Goal: Transaction & Acquisition: Download file/media

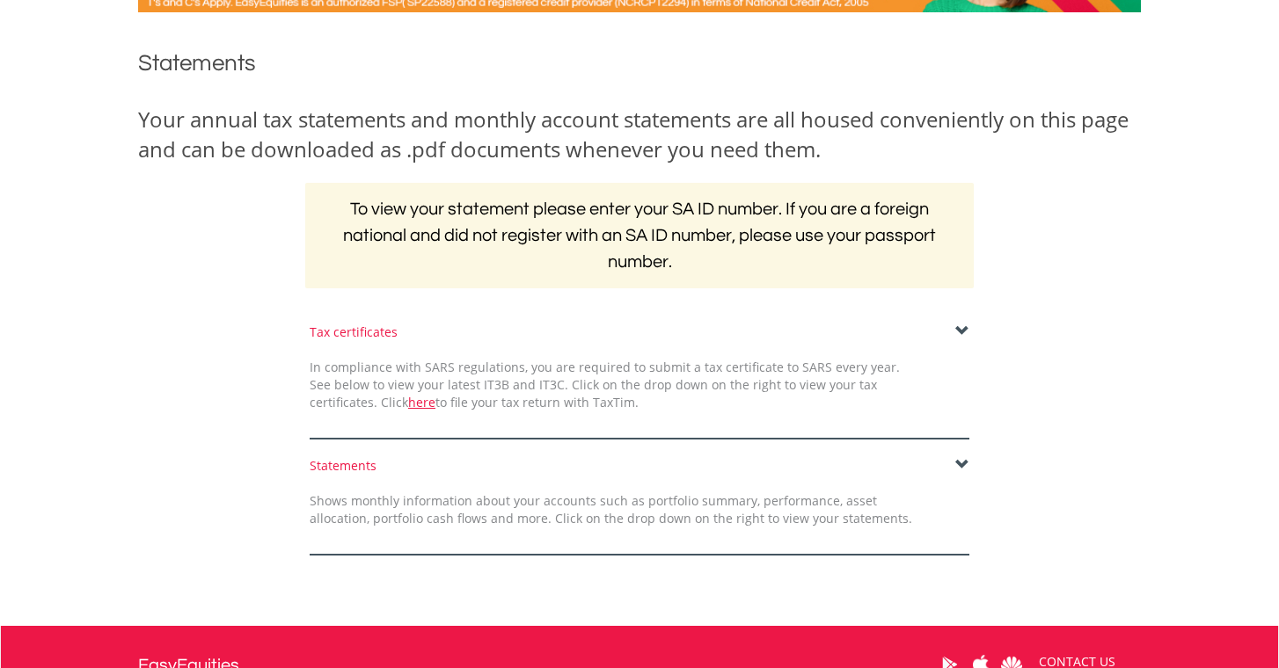
scroll to position [195, 0]
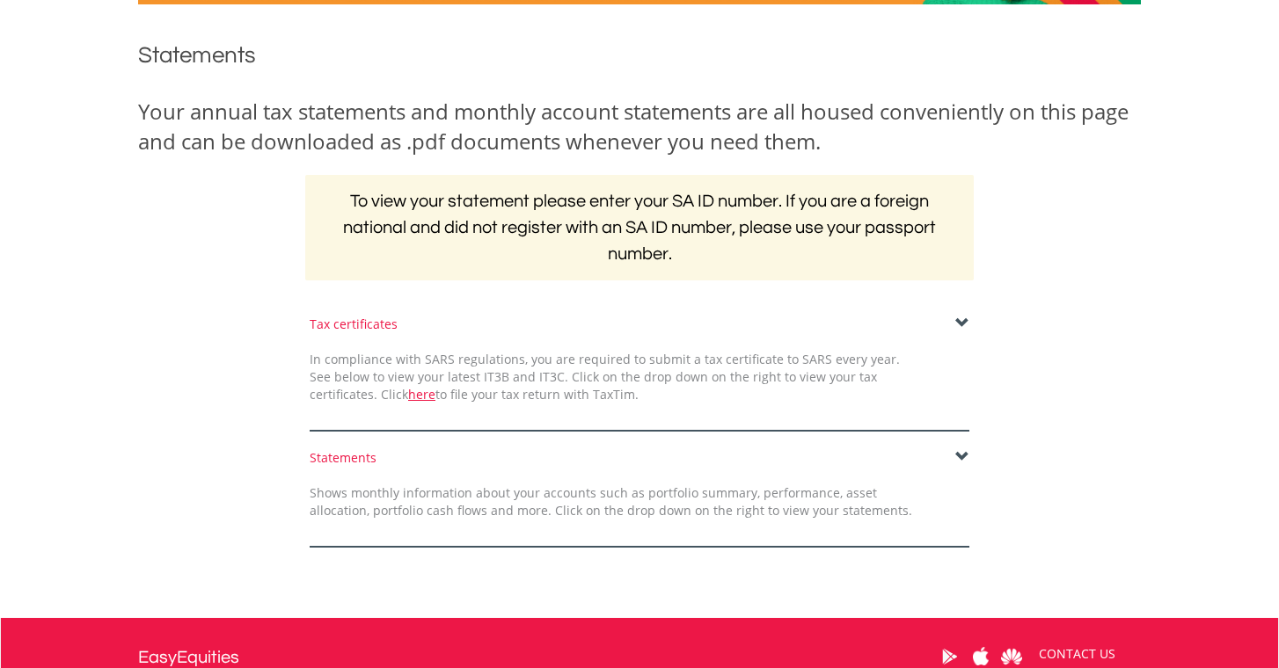
click at [408, 397] on link "here" at bounding box center [421, 394] width 27 height 17
click at [969, 318] on div "Tax certificates In compliance with SARS regulations, you are required to submi…" at bounding box center [639, 374] width 686 height 116
click at [340, 459] on div "Statements" at bounding box center [640, 458] width 660 height 18
drag, startPoint x: 946, startPoint y: 452, endPoint x: 957, endPoint y: 453, distance: 11.5
click at [956, 453] on div "Statements" at bounding box center [640, 458] width 660 height 18
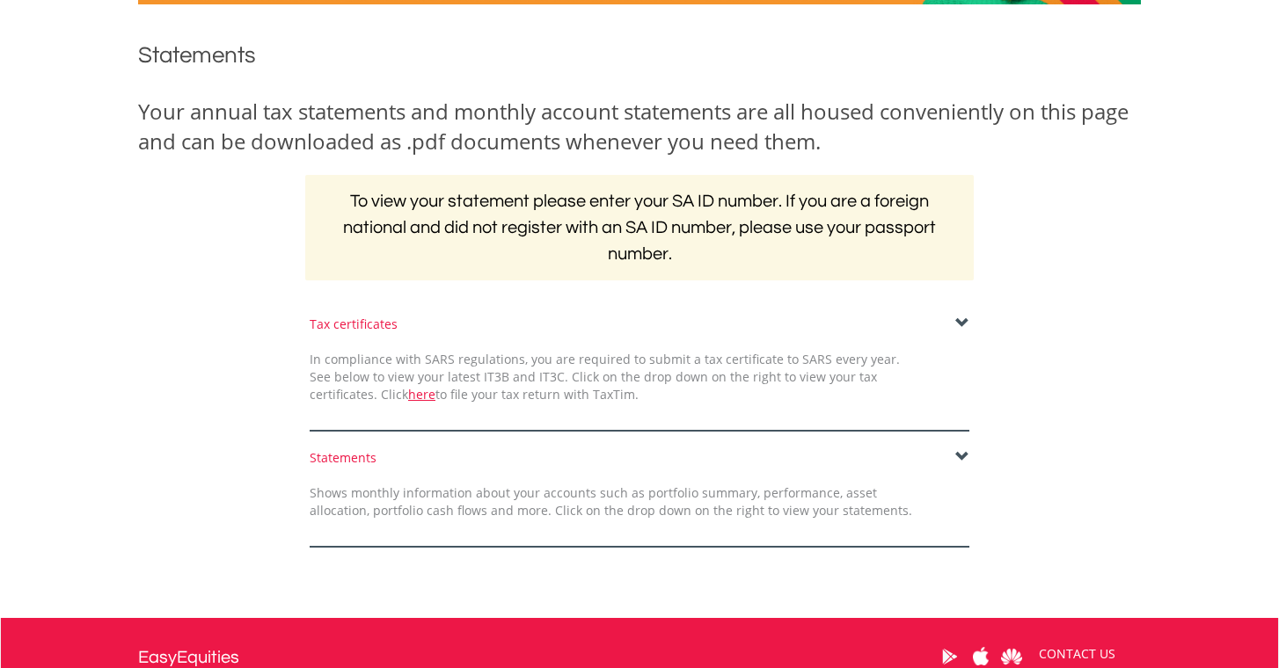
click at [961, 453] on span at bounding box center [962, 457] width 14 height 14
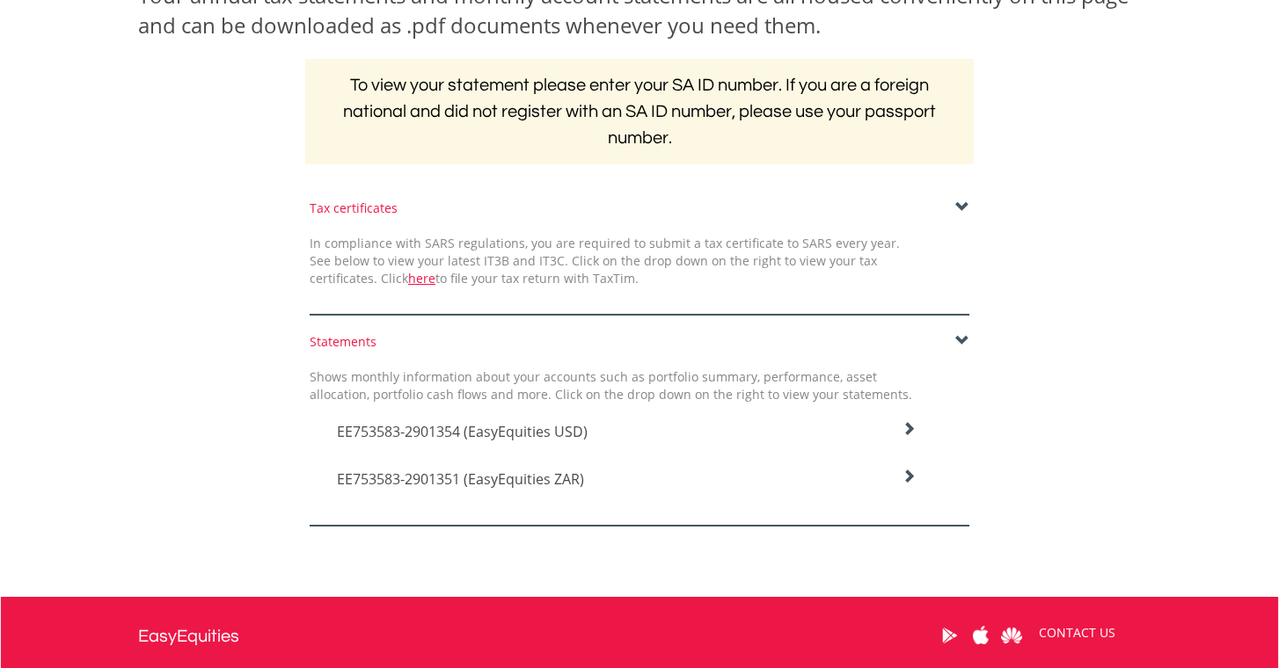
scroll to position [314, 0]
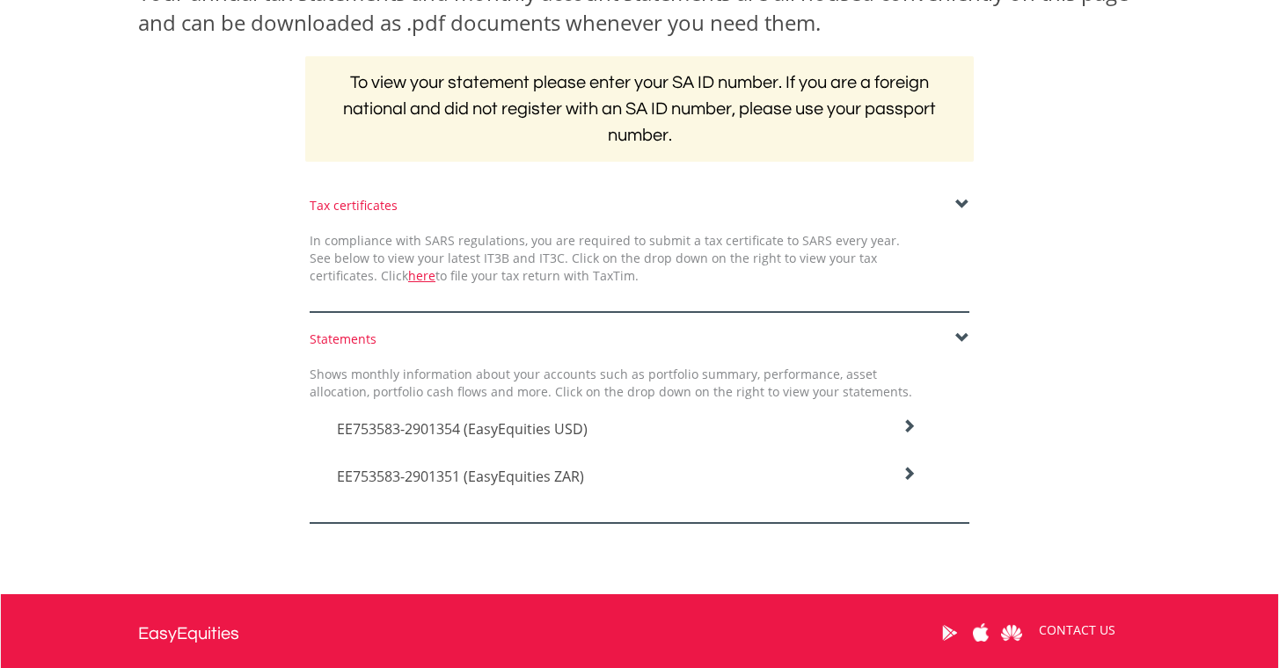
click at [520, 430] on span "EE753583-2901354 (EasyEquities USD)" at bounding box center [462, 429] width 251 height 19
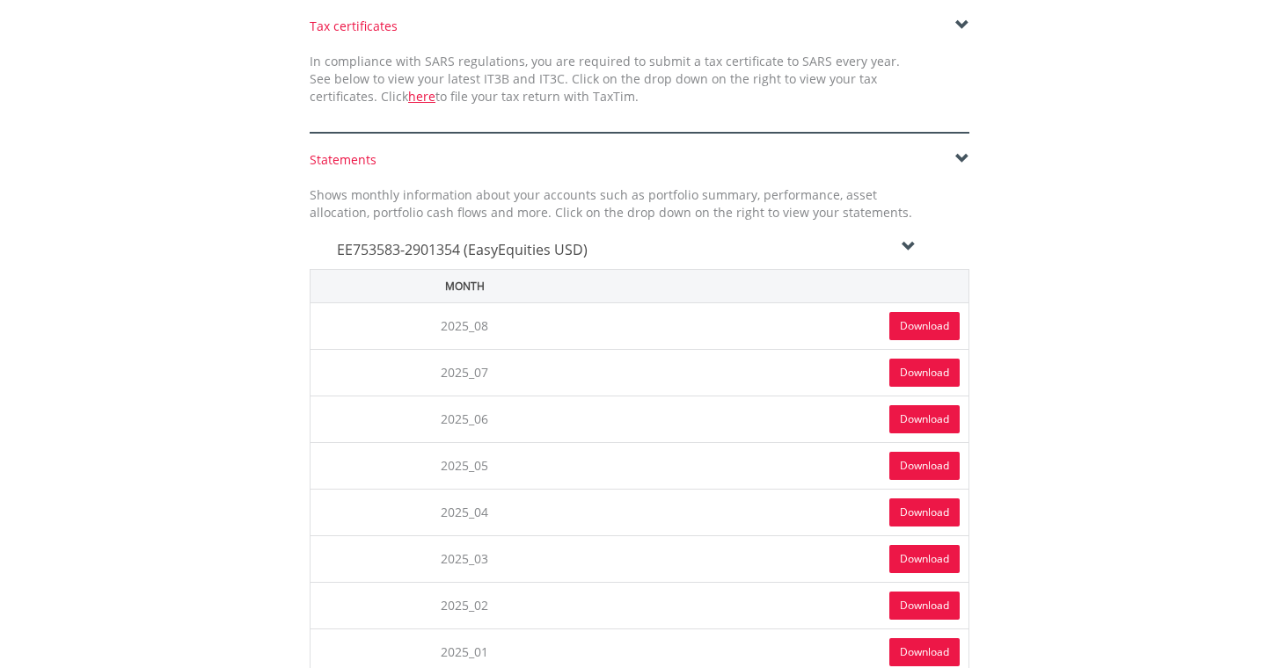
scroll to position [530, 0]
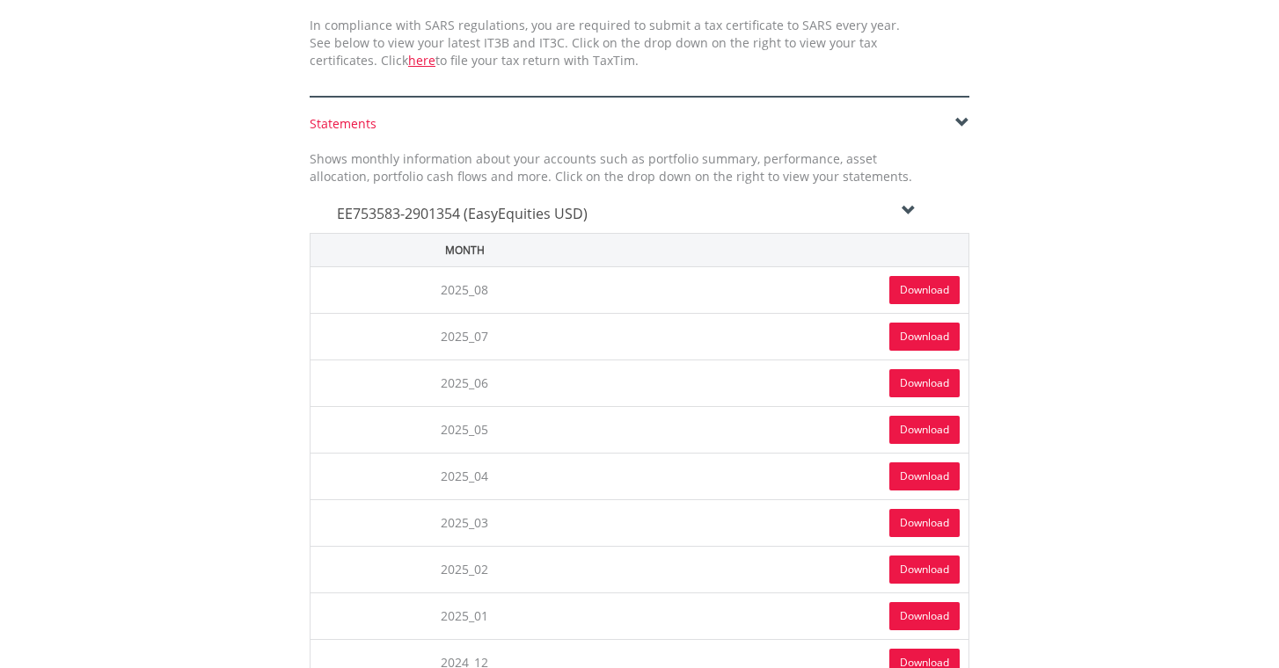
click at [936, 292] on link "Download" at bounding box center [924, 290] width 70 height 28
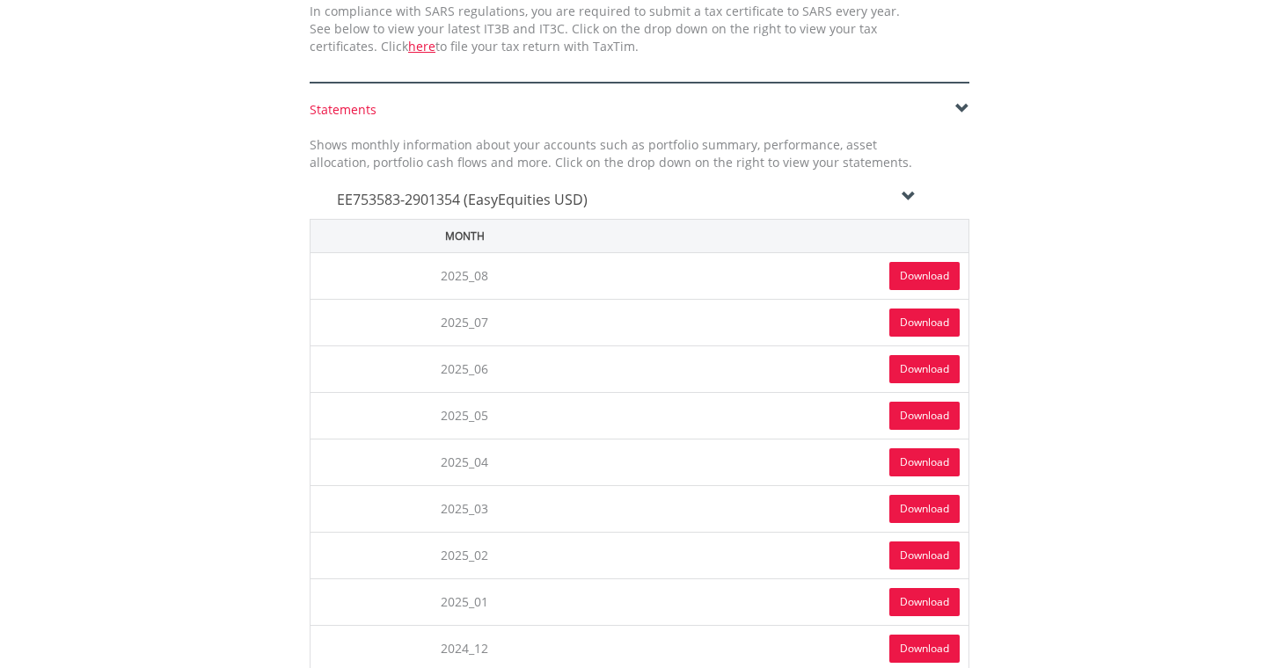
scroll to position [544, 0]
drag, startPoint x: 909, startPoint y: 188, endPoint x: 900, endPoint y: 202, distance: 16.6
click at [908, 190] on icon at bounding box center [909, 197] width 14 height 14
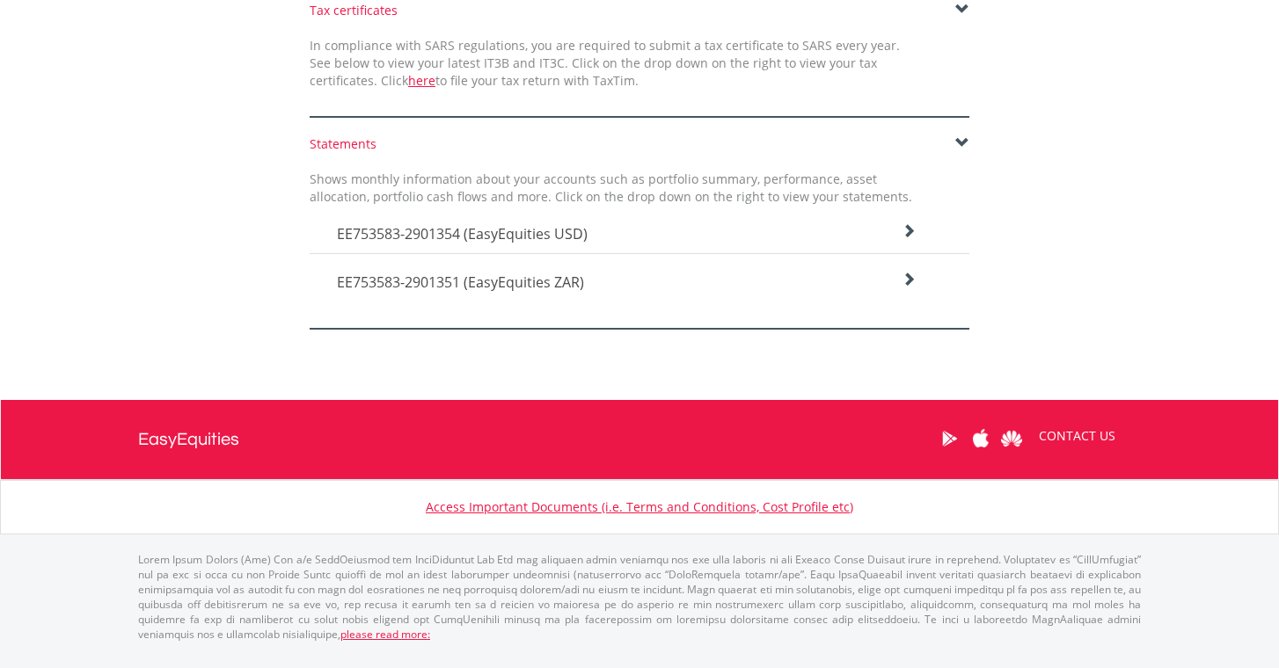
scroll to position [493, 0]
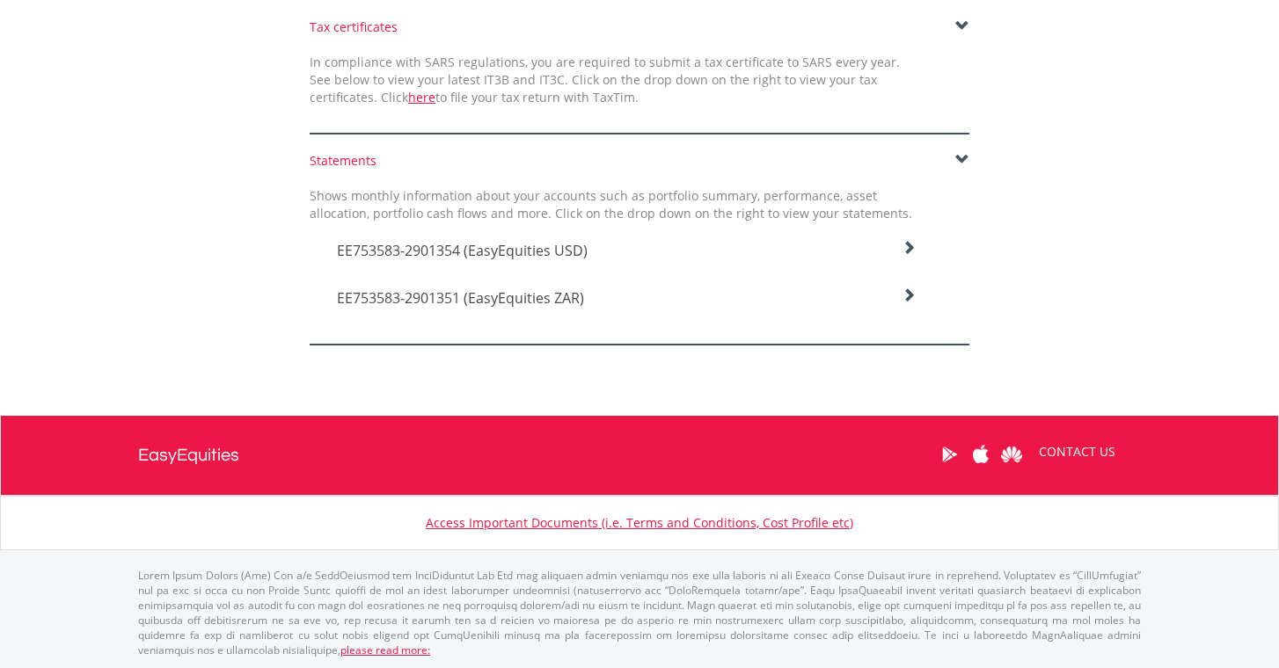
click at [910, 294] on icon at bounding box center [909, 296] width 14 height 14
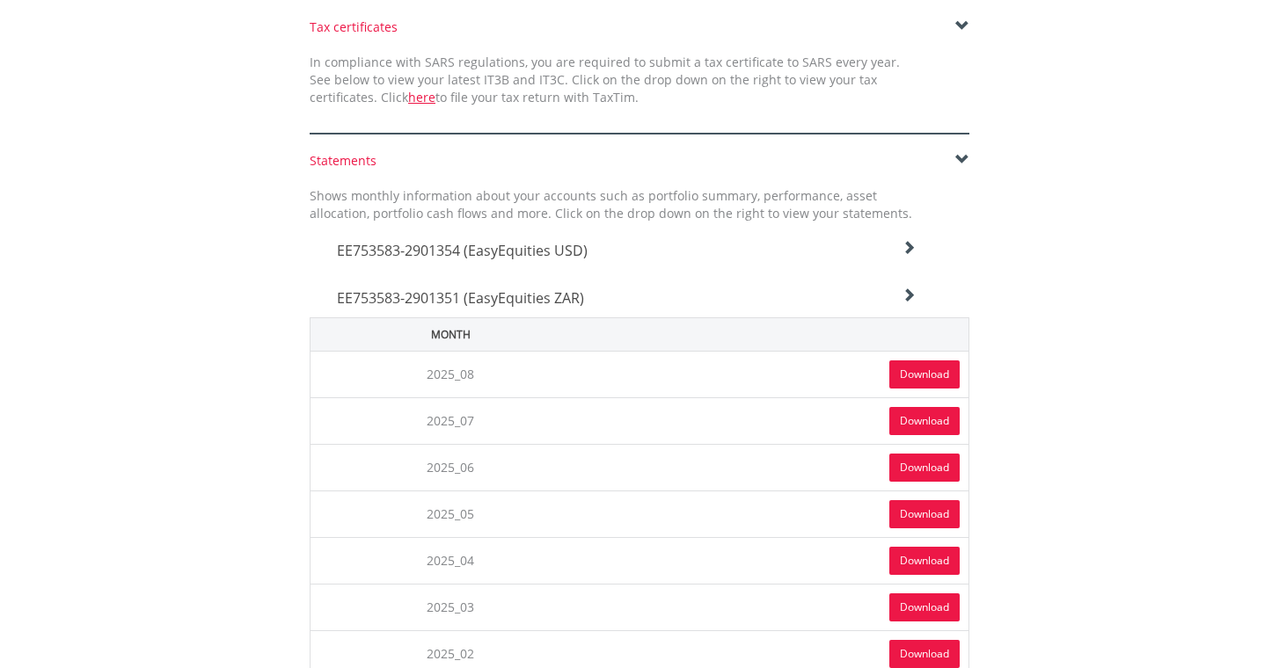
scroll to position [492, 0]
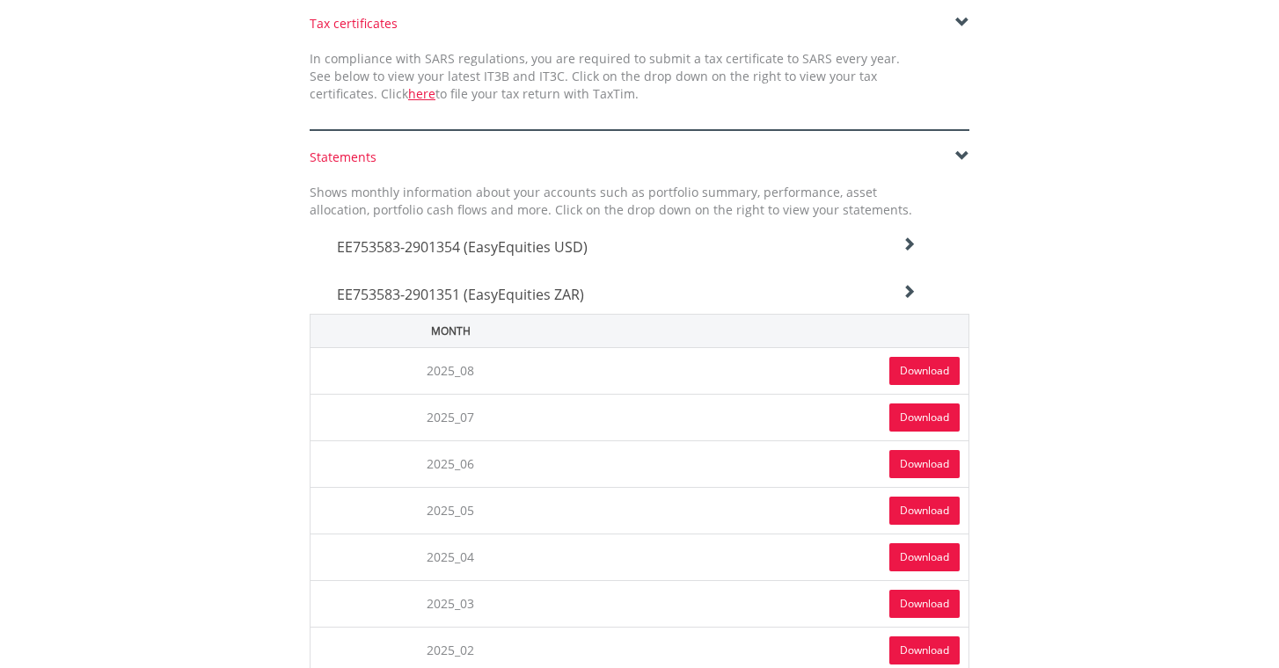
click at [923, 371] on link "Download" at bounding box center [924, 371] width 70 height 28
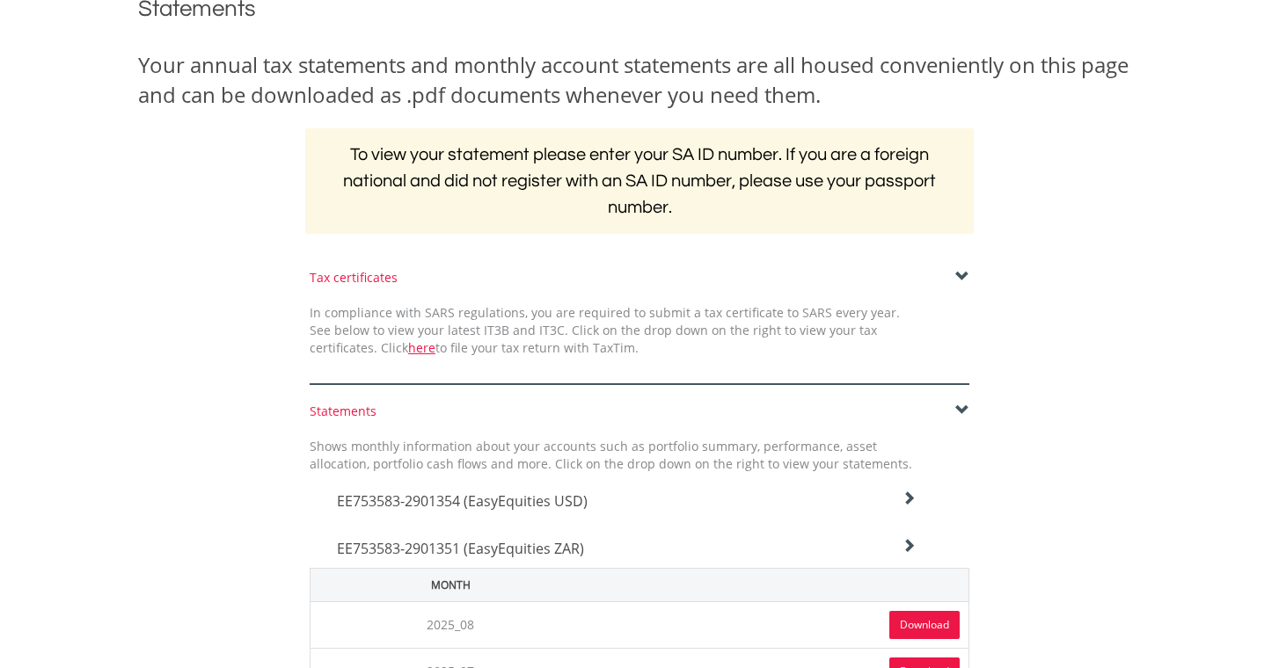
scroll to position [197, 0]
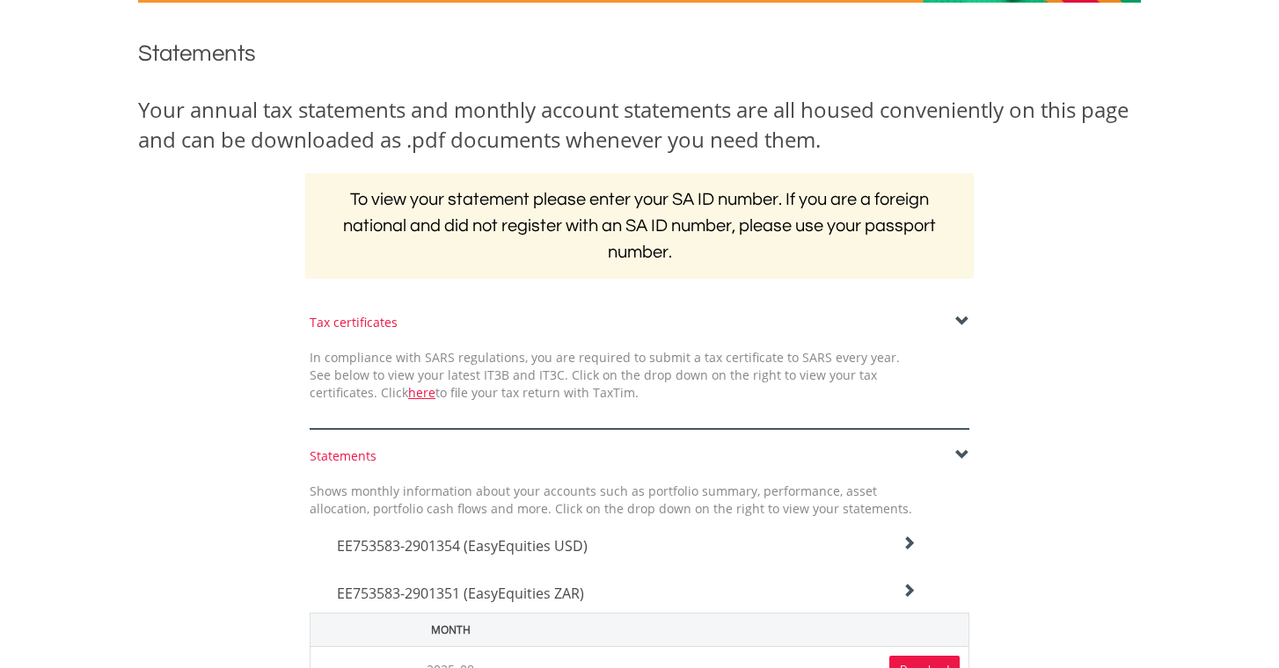
click at [954, 317] on div "Tax certificates" at bounding box center [640, 323] width 660 height 18
click at [961, 317] on span at bounding box center [962, 322] width 14 height 14
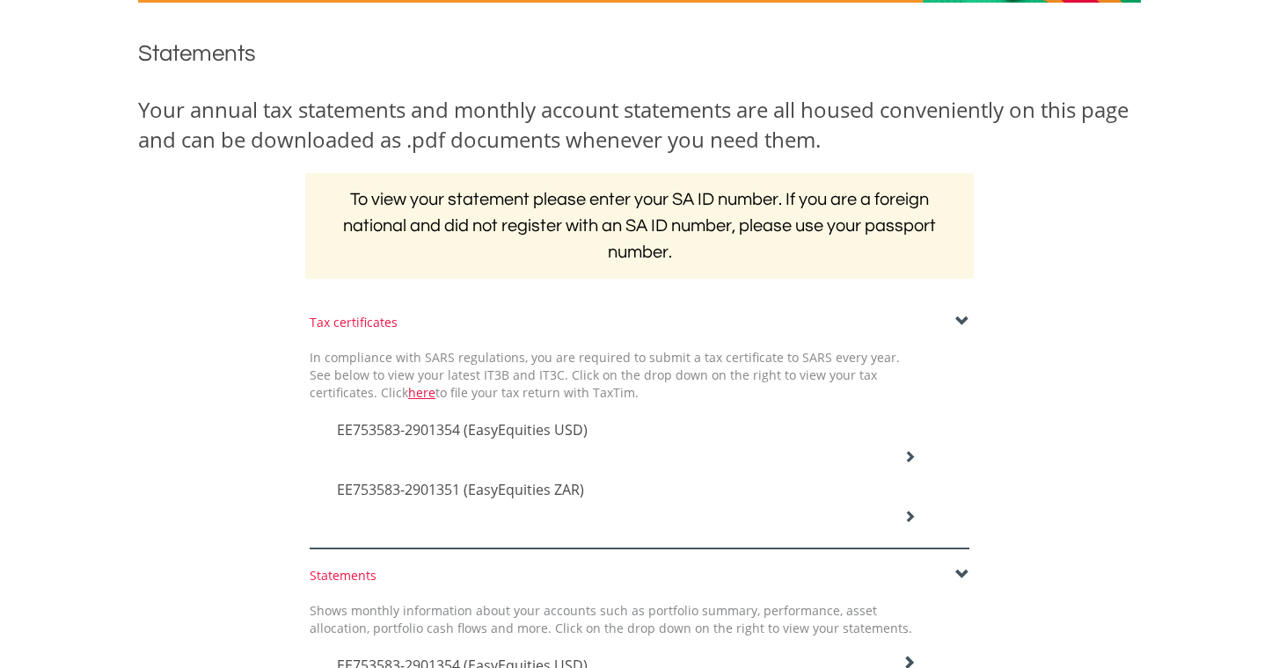
click at [537, 426] on span "EE753583-2901354 (EasyEquities USD)" at bounding box center [462, 429] width 251 height 19
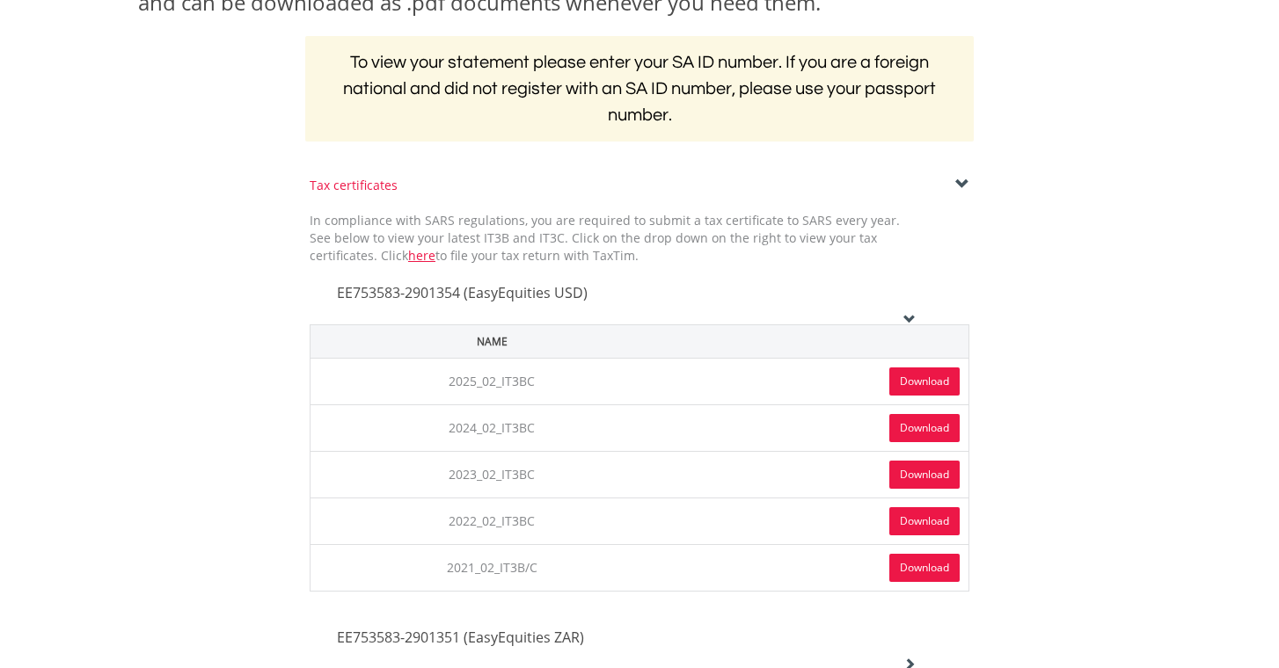
scroll to position [336, 0]
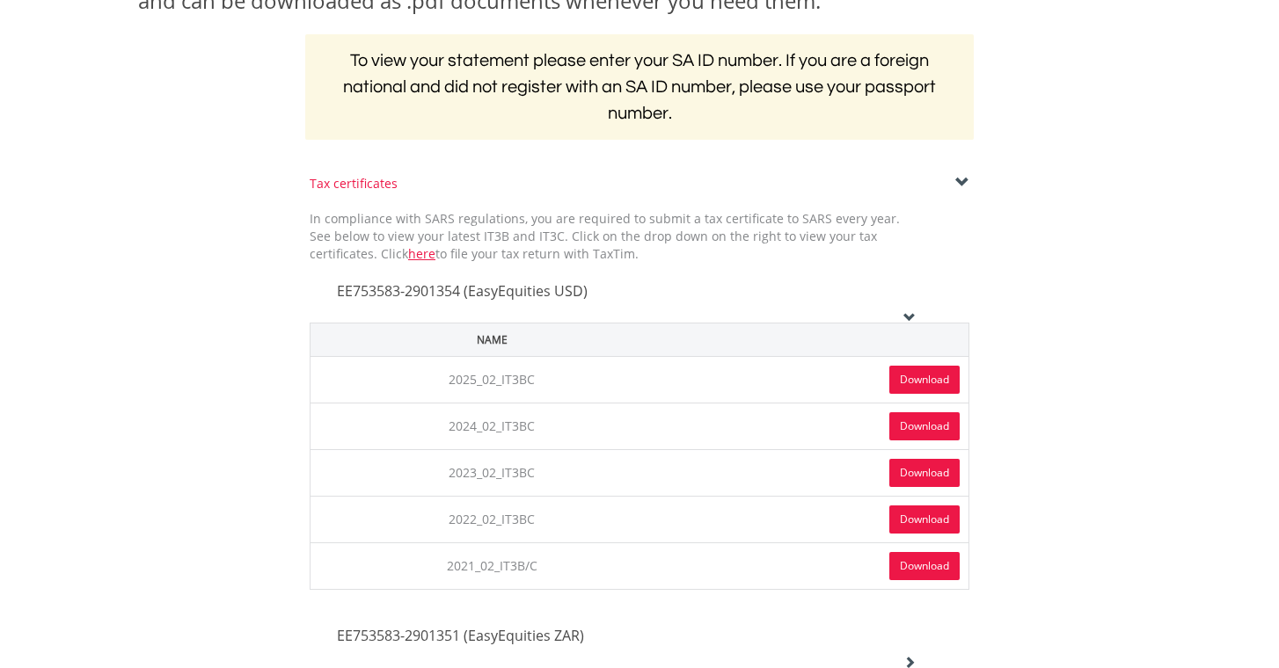
click at [931, 375] on link "Download" at bounding box center [924, 380] width 70 height 28
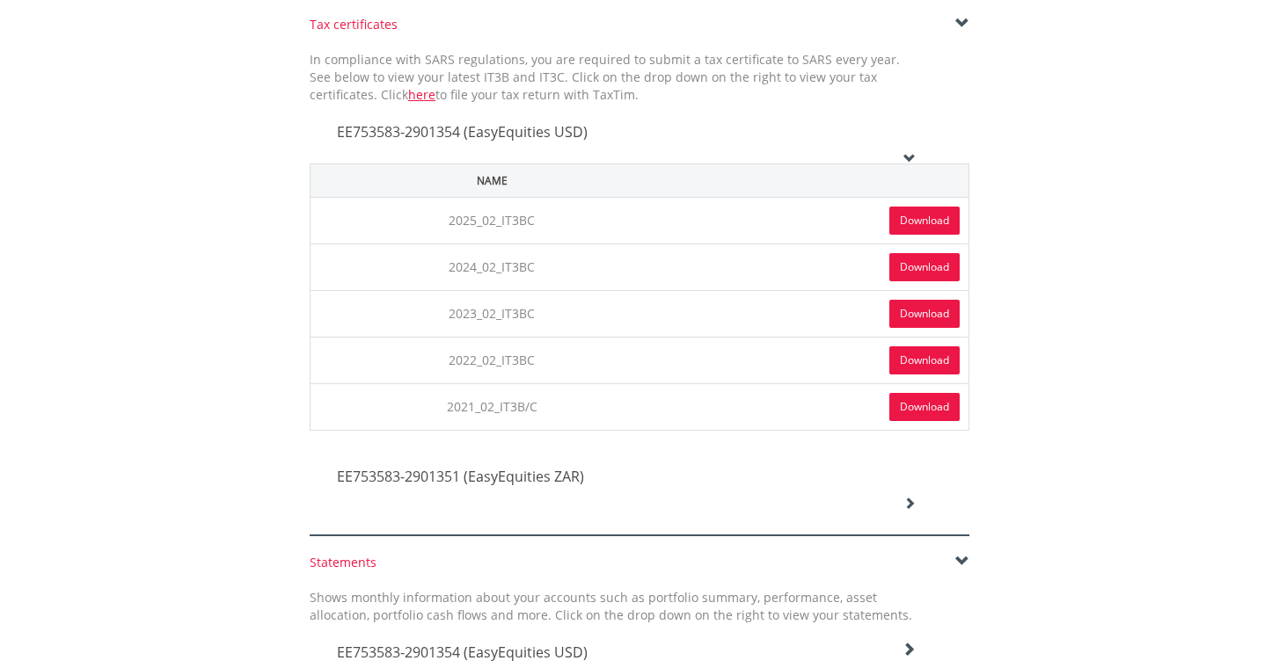
scroll to position [537, 0]
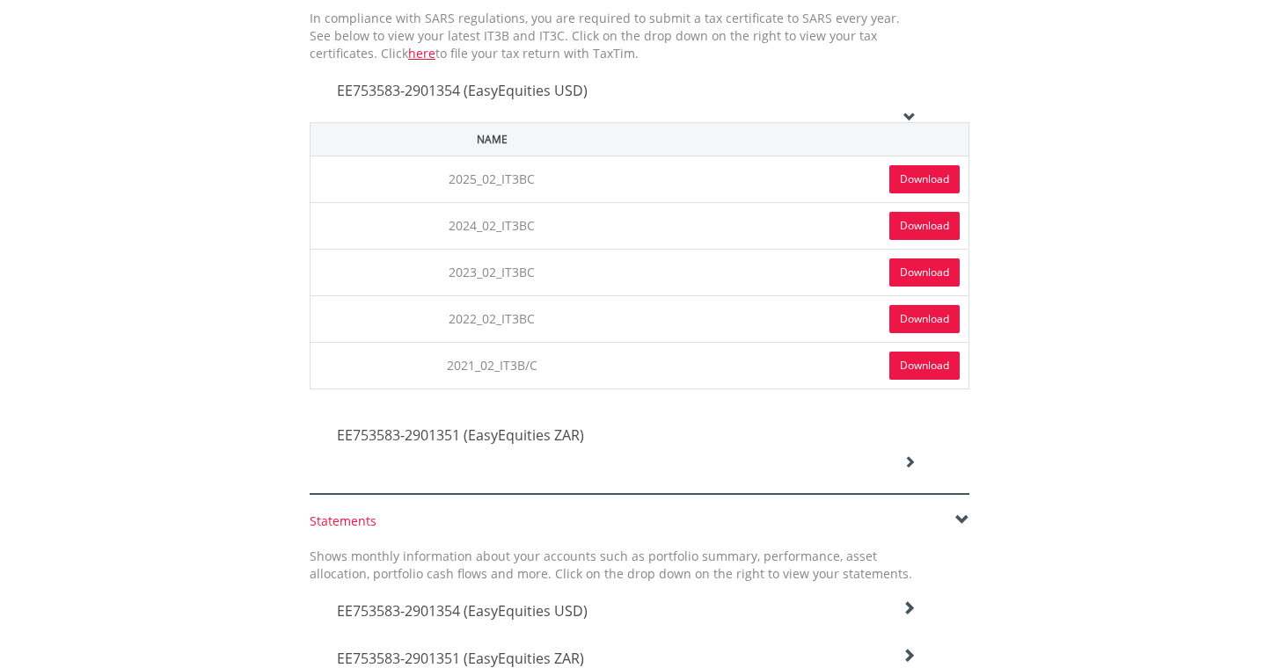
click at [528, 435] on span "EE753583-2901351 (EasyEquities ZAR)" at bounding box center [460, 435] width 247 height 19
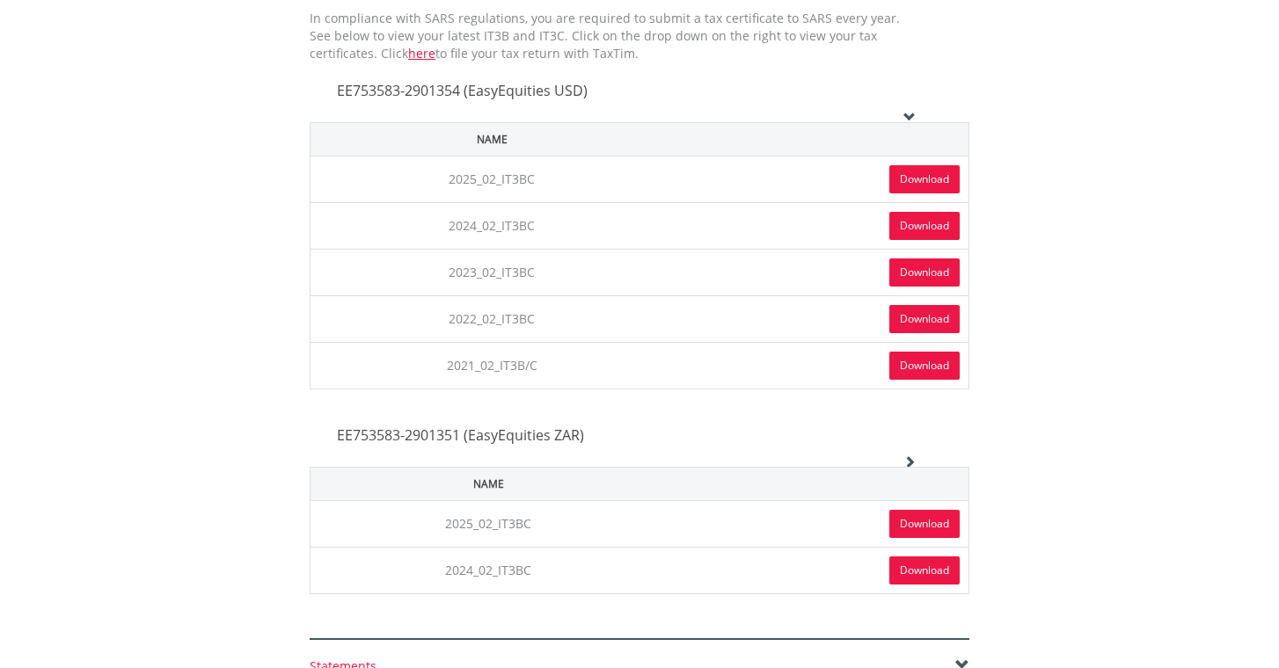
click at [907, 522] on link "Download" at bounding box center [924, 524] width 70 height 28
